Goal: Find specific fact: Find specific fact

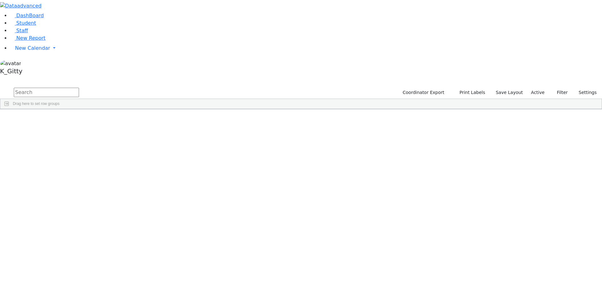
click at [79, 88] on input "text" at bounding box center [46, 92] width 65 height 9
type input "zisi eng"
click at [0, 87] on button "submit" at bounding box center [6, 93] width 12 height 12
click at [159, 119] on div "11/03/2021" at bounding box center [139, 123] width 40 height 9
